Goal: Transaction & Acquisition: Purchase product/service

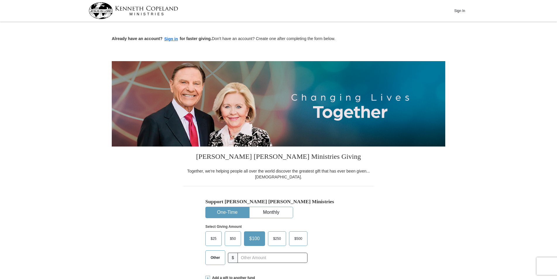
scroll to position [59, 0]
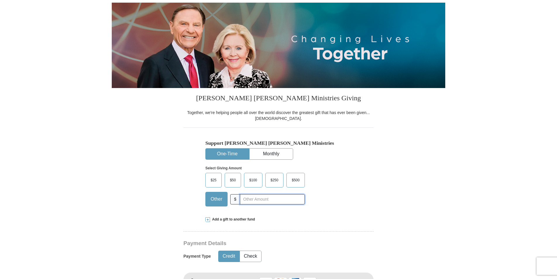
click at [247, 199] on input "text" at bounding box center [272, 199] width 65 height 10
type input "30.00"
click at [223, 220] on span "Add a gift to another fund" at bounding box center [232, 219] width 45 height 5
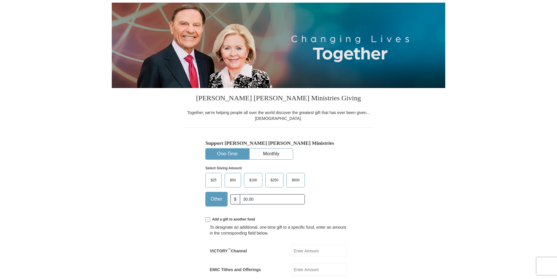
scroll to position [146, 0]
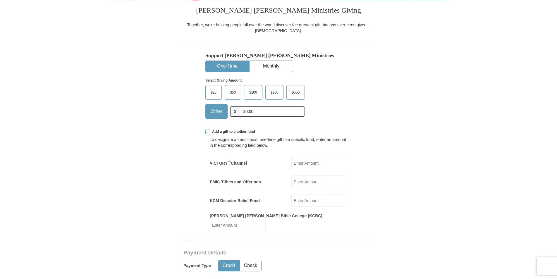
click at [304, 165] on input "VICTORY ™ Channel" at bounding box center [319, 163] width 56 height 13
type input "30.00"
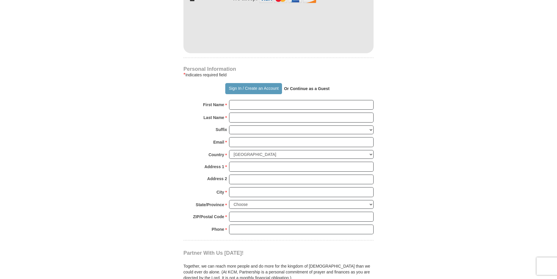
scroll to position [497, 0]
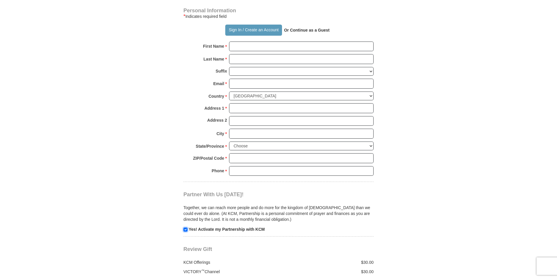
click at [186, 228] on input "checkbox" at bounding box center [185, 230] width 4 height 4
click at [185, 228] on input "checkbox" at bounding box center [185, 230] width 4 height 4
checkbox input "false"
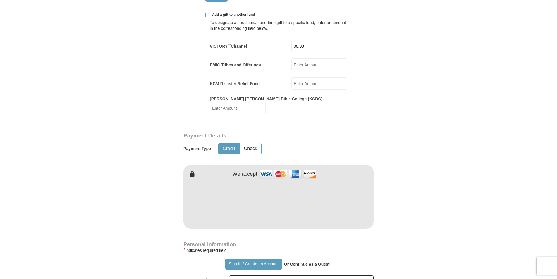
scroll to position [410, 0]
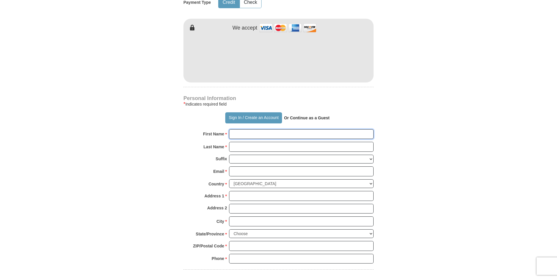
click at [234, 130] on input "First Name *" at bounding box center [301, 134] width 145 height 10
type input "[PERSON_NAME]"
type input "Menou"
type input "[EMAIL_ADDRESS][DOMAIN_NAME]"
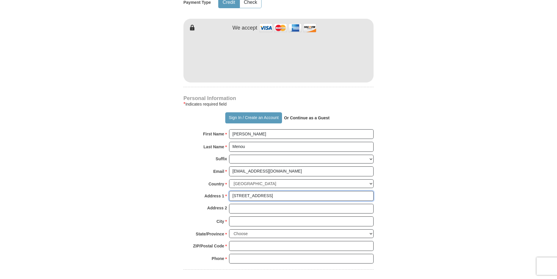
type input "[STREET_ADDRESS]"
type input "Apt F102"
type input "N"
type input "Meridian"
select select "ID"
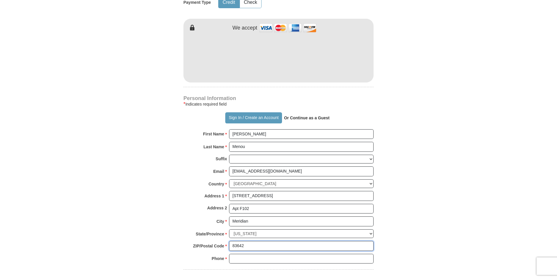
type input "83642"
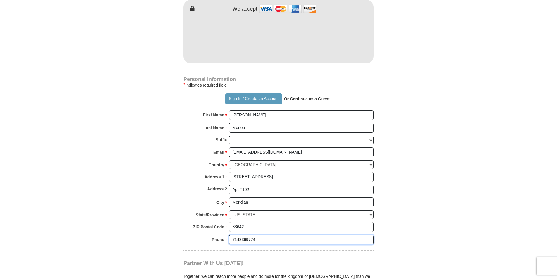
scroll to position [516, 0]
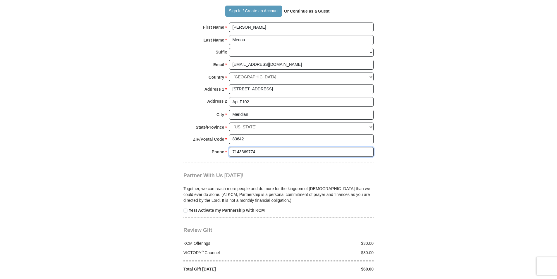
type input "7143369774"
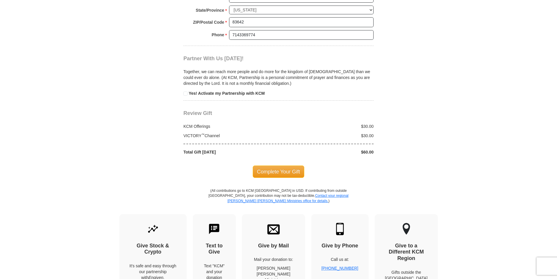
click at [273, 167] on span "Complete Your Gift" at bounding box center [279, 172] width 52 height 12
